Goal: Information Seeking & Learning: Learn about a topic

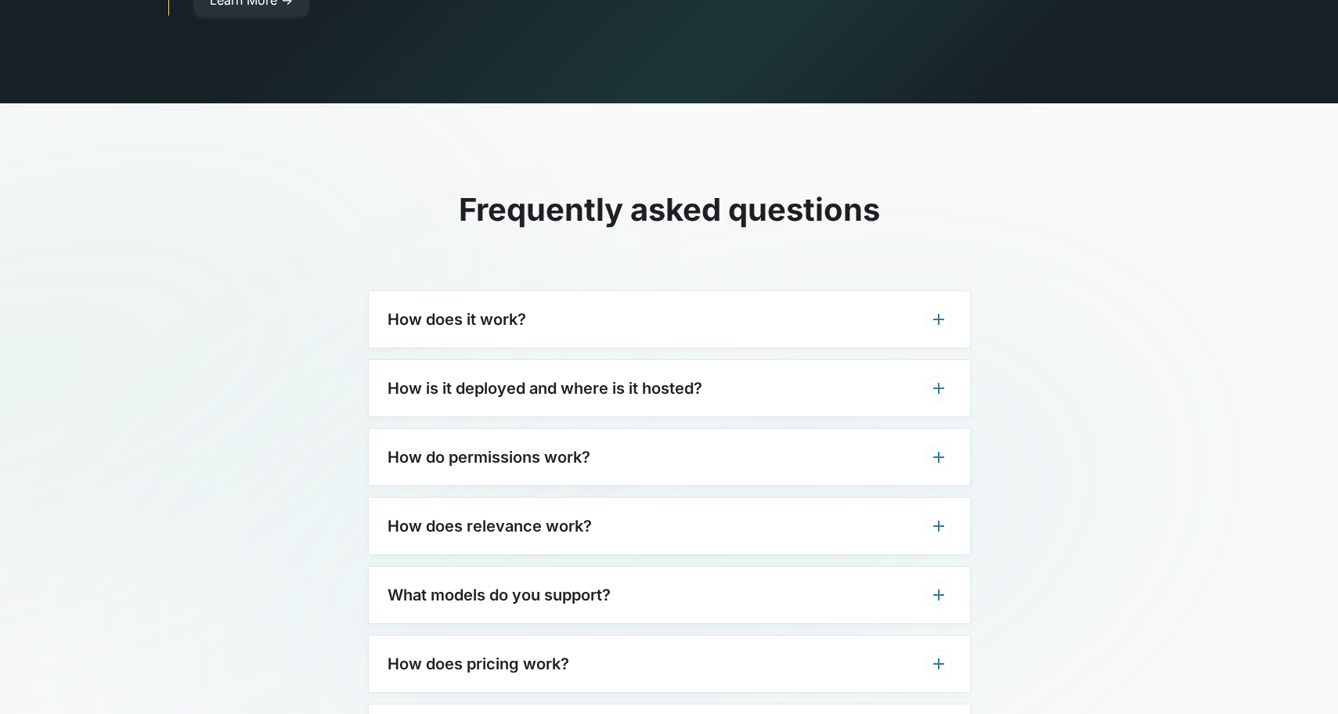
scroll to position [4745, 0]
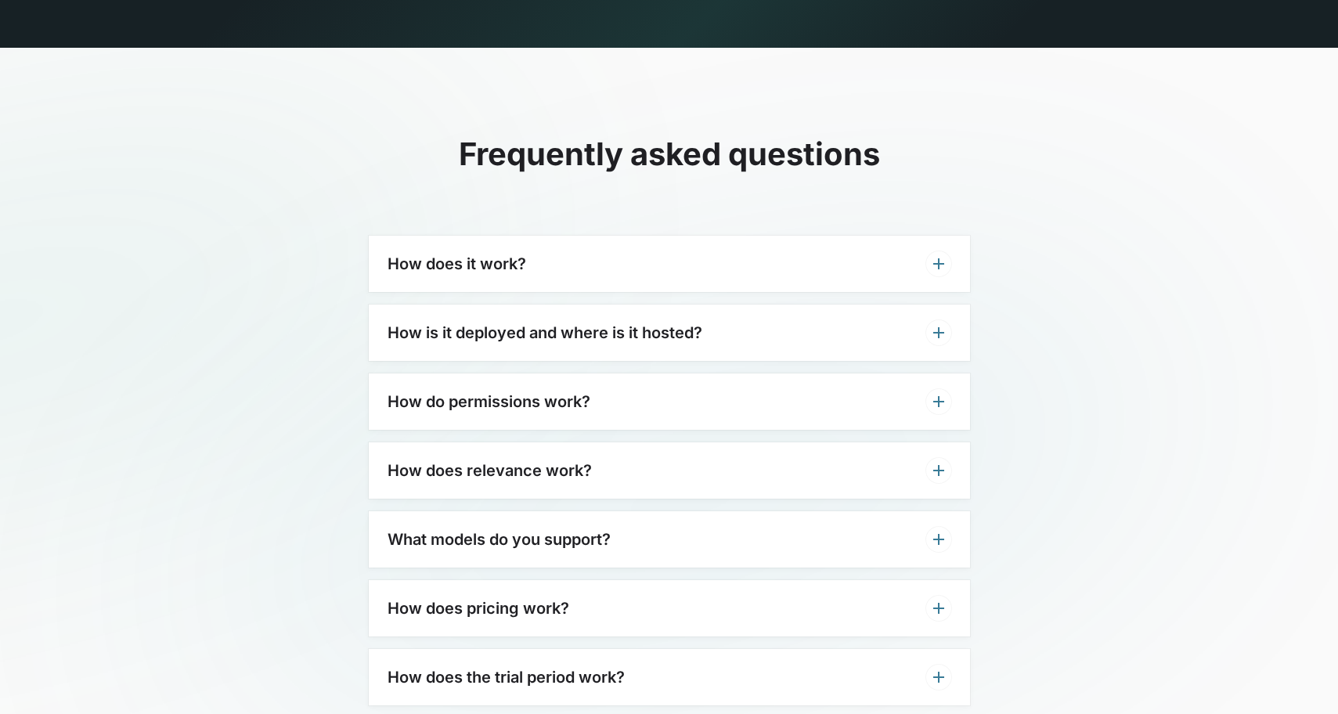
click at [704, 380] on div "How do permissions work?" at bounding box center [669, 401] width 601 height 56
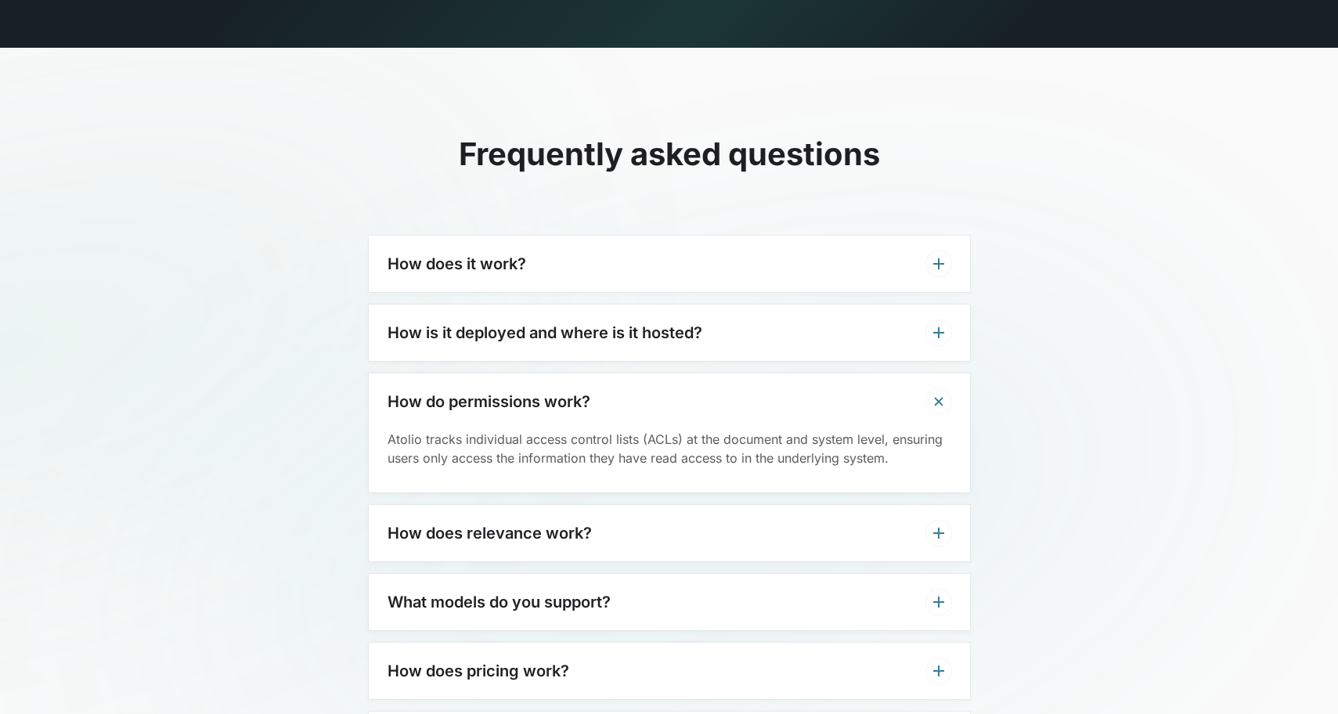
click at [704, 379] on div "How do permissions work?" at bounding box center [669, 401] width 601 height 56
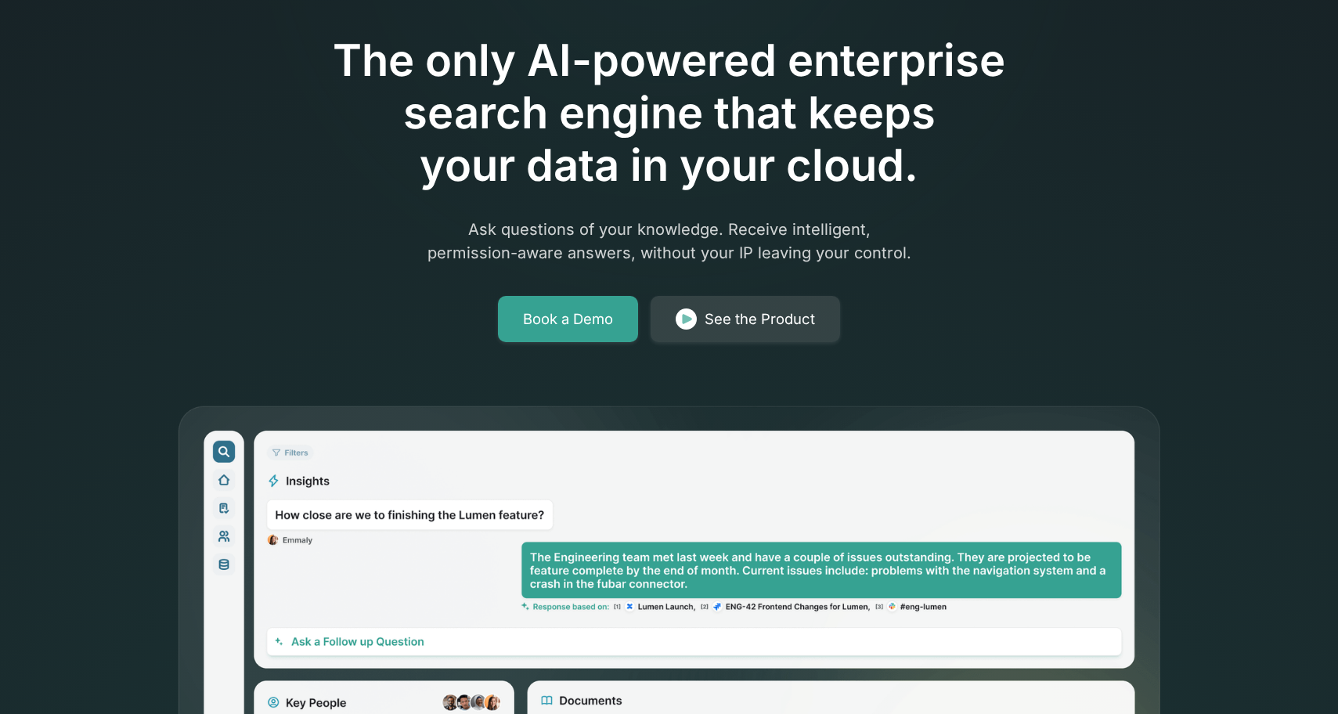
scroll to position [0, 0]
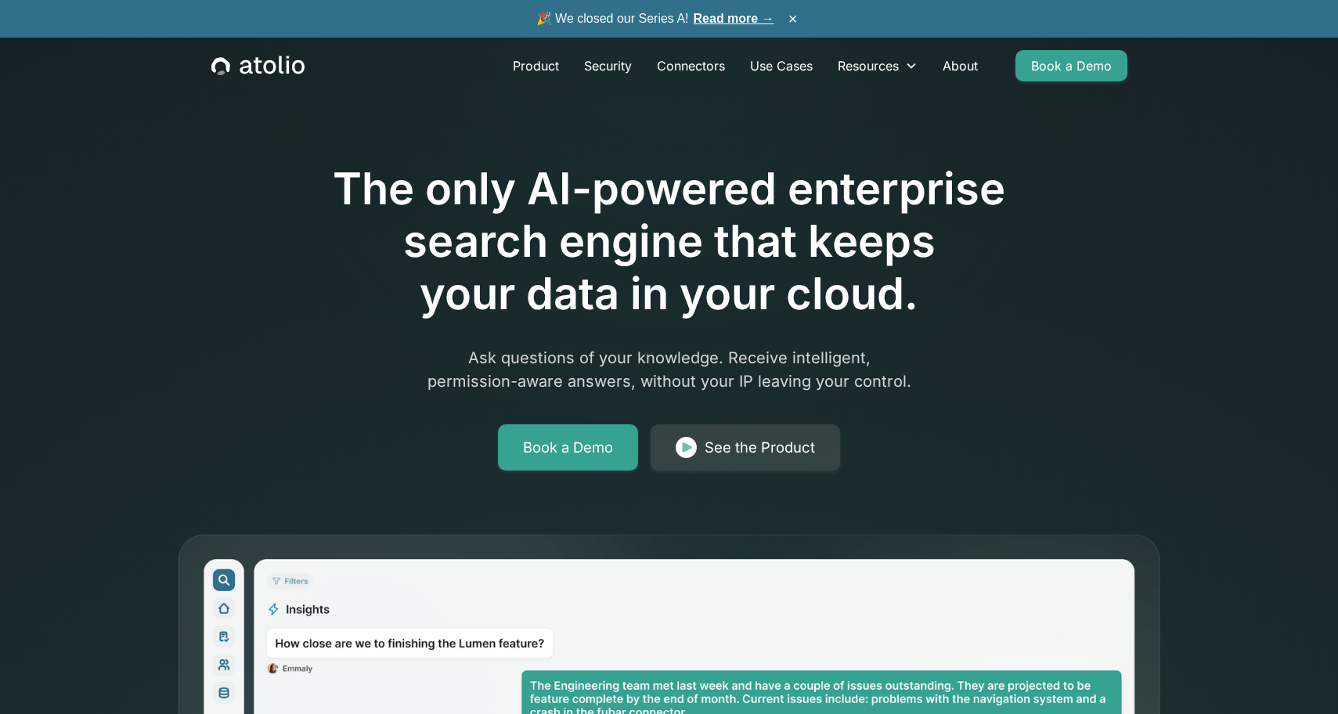
click at [751, 20] on link "Read more →" at bounding box center [733, 18] width 81 height 13
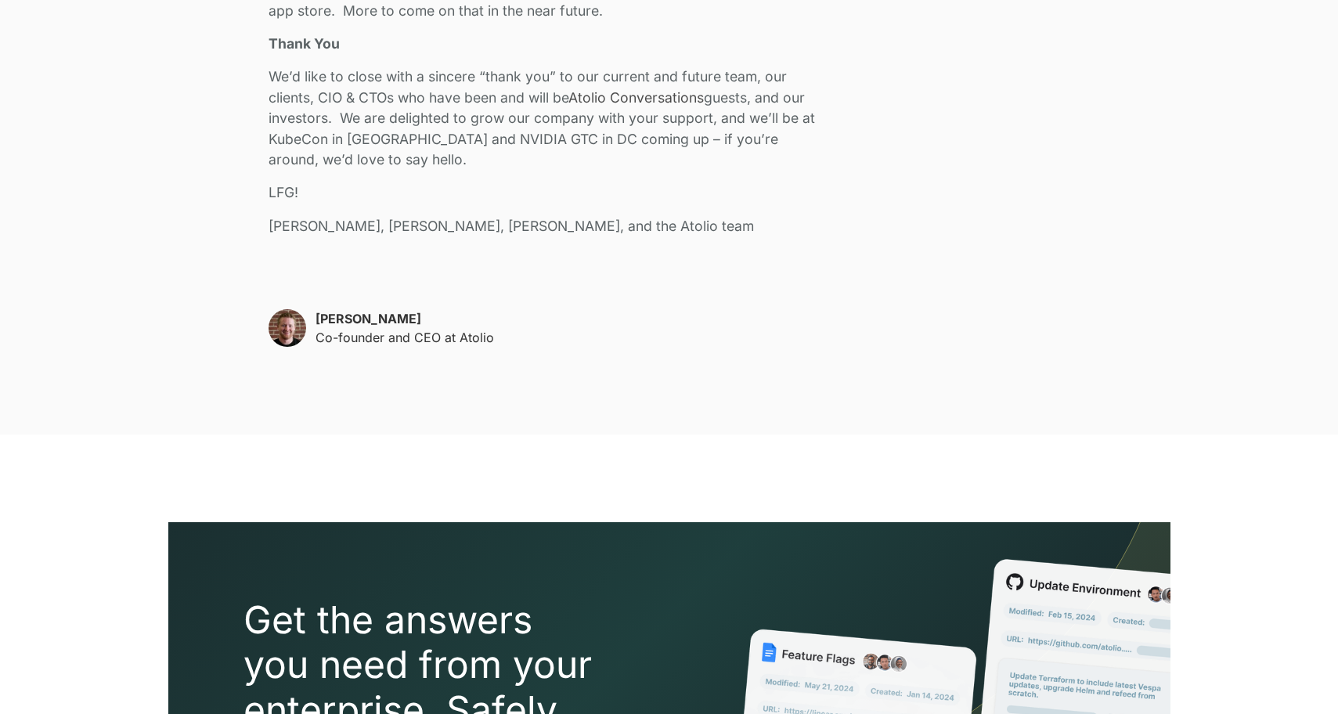
scroll to position [3572, 0]
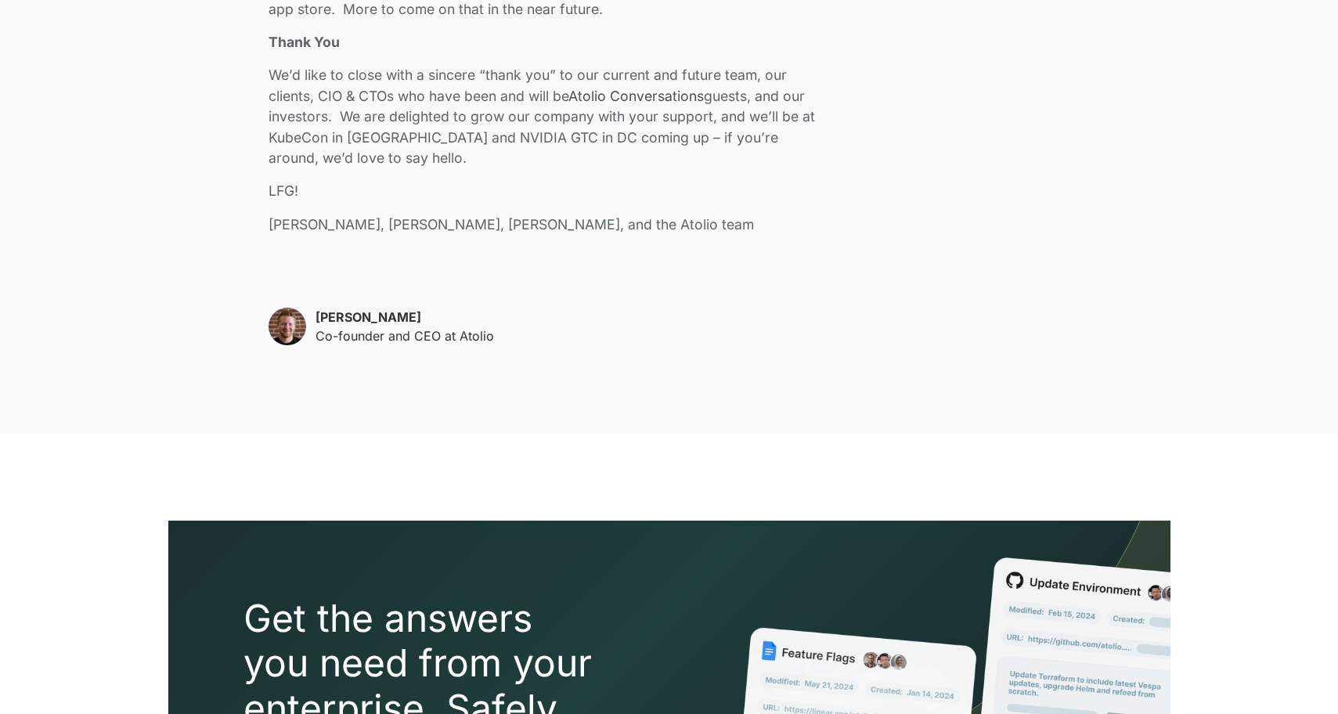
click at [369, 313] on p "[PERSON_NAME]" at bounding box center [404, 317] width 178 height 19
copy p "[PERSON_NAME]"
